Goal: Task Accomplishment & Management: Use online tool/utility

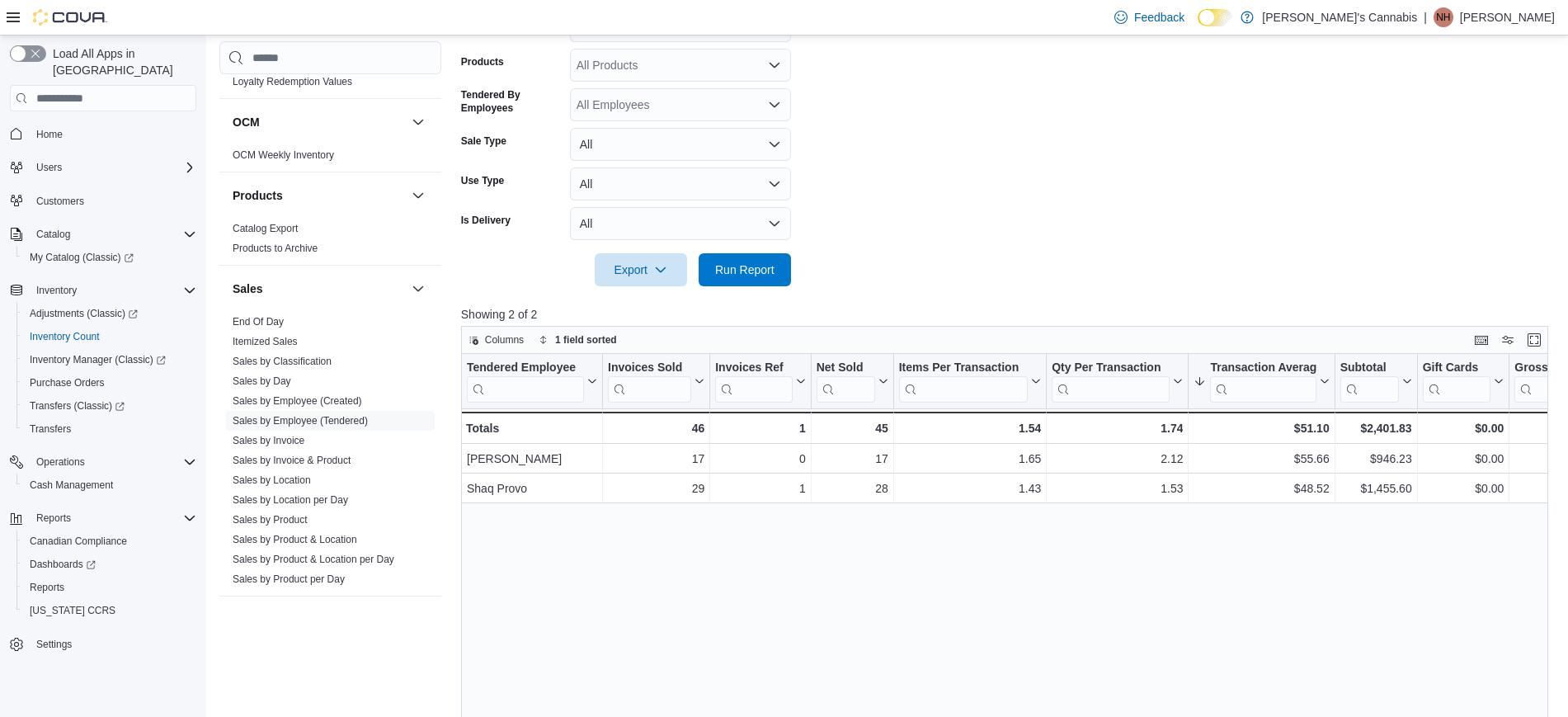
scroll to position [370, 0]
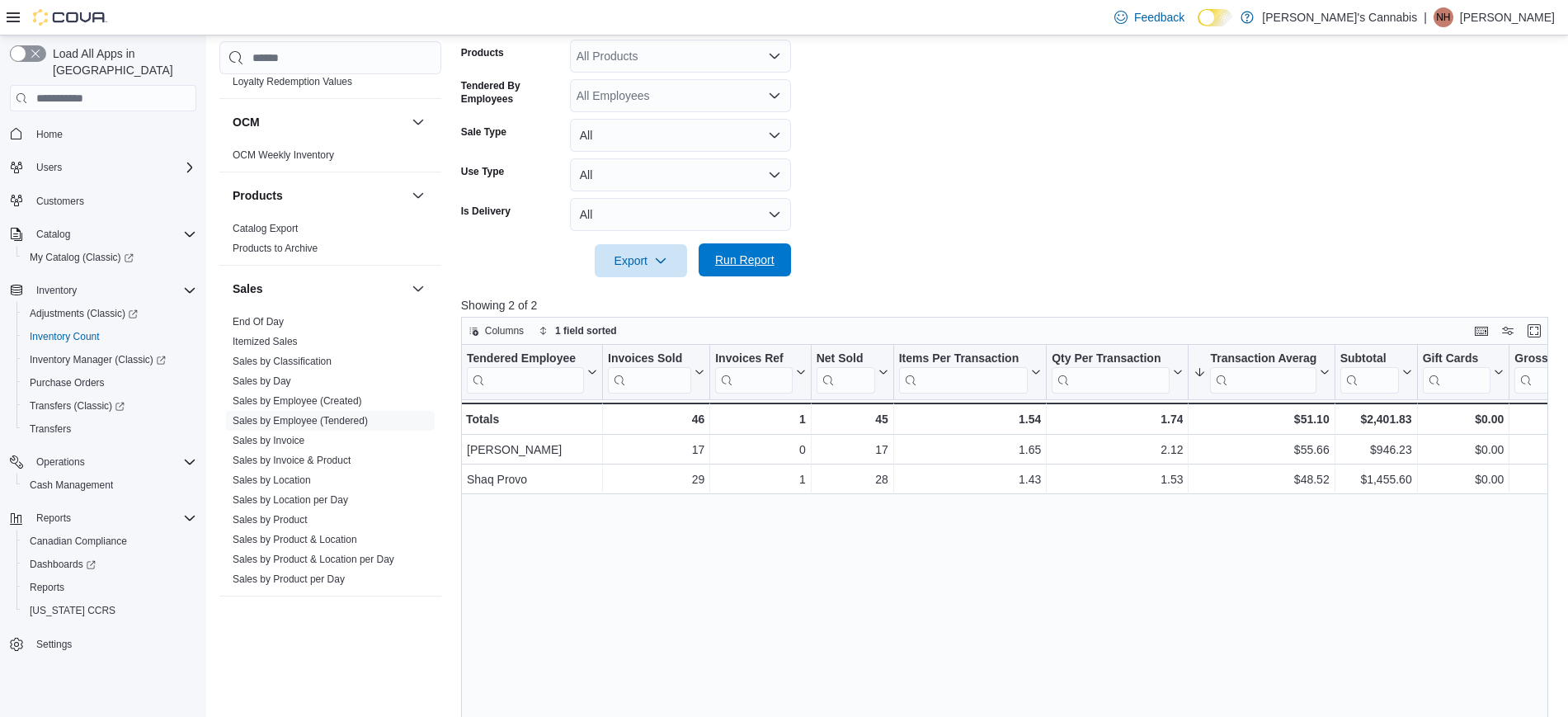
click at [779, 250] on span "Run Report" at bounding box center [744, 259] width 72 height 33
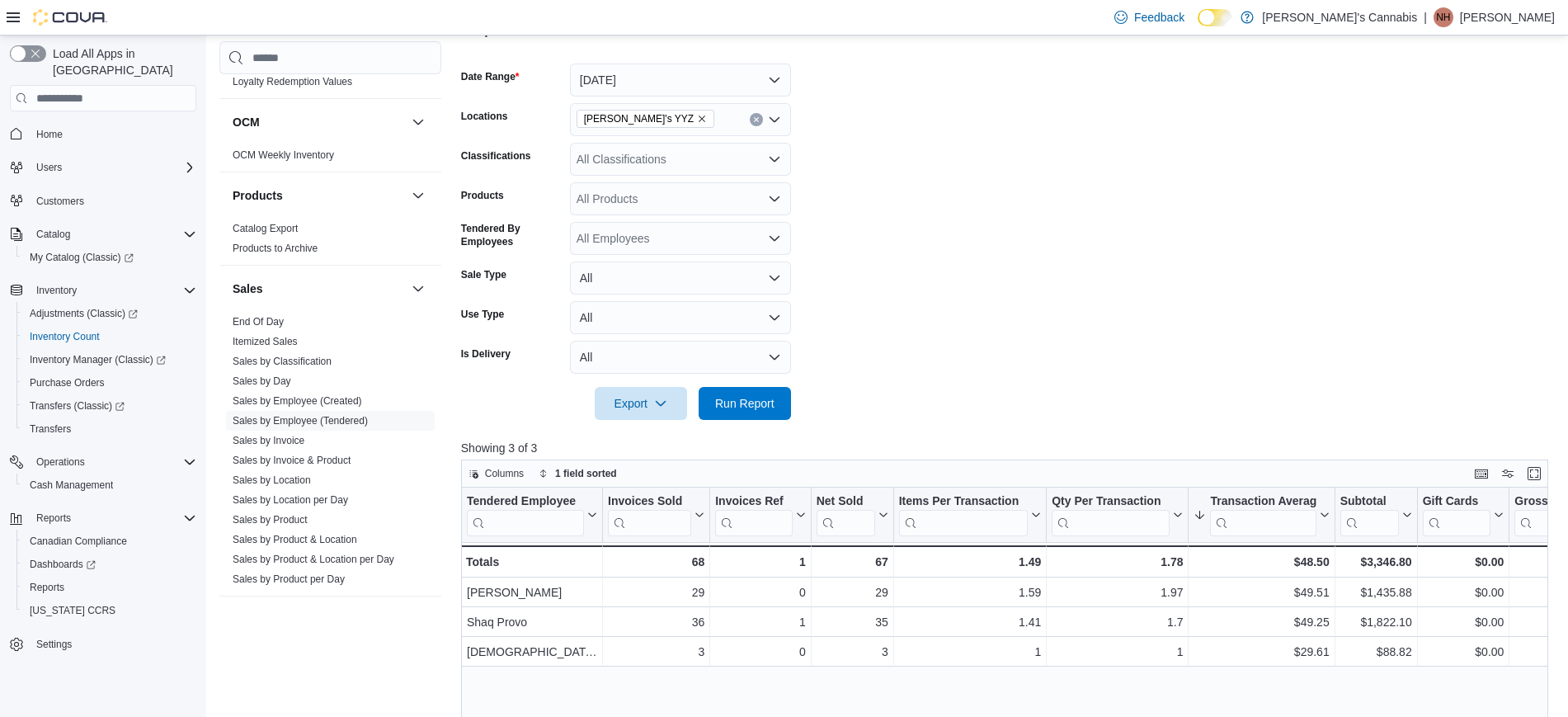
scroll to position [0, 0]
